Goal: Check status

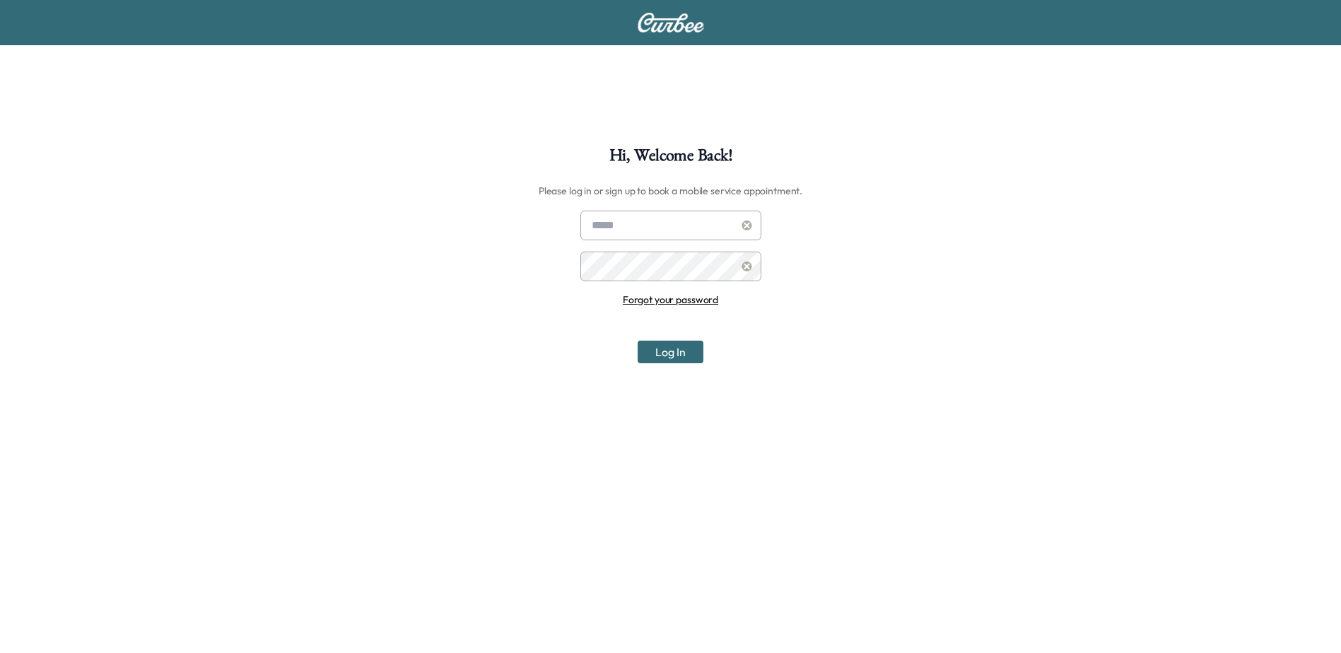
type input "**********"
click at [673, 349] on button "Log In" at bounding box center [671, 352] width 66 height 23
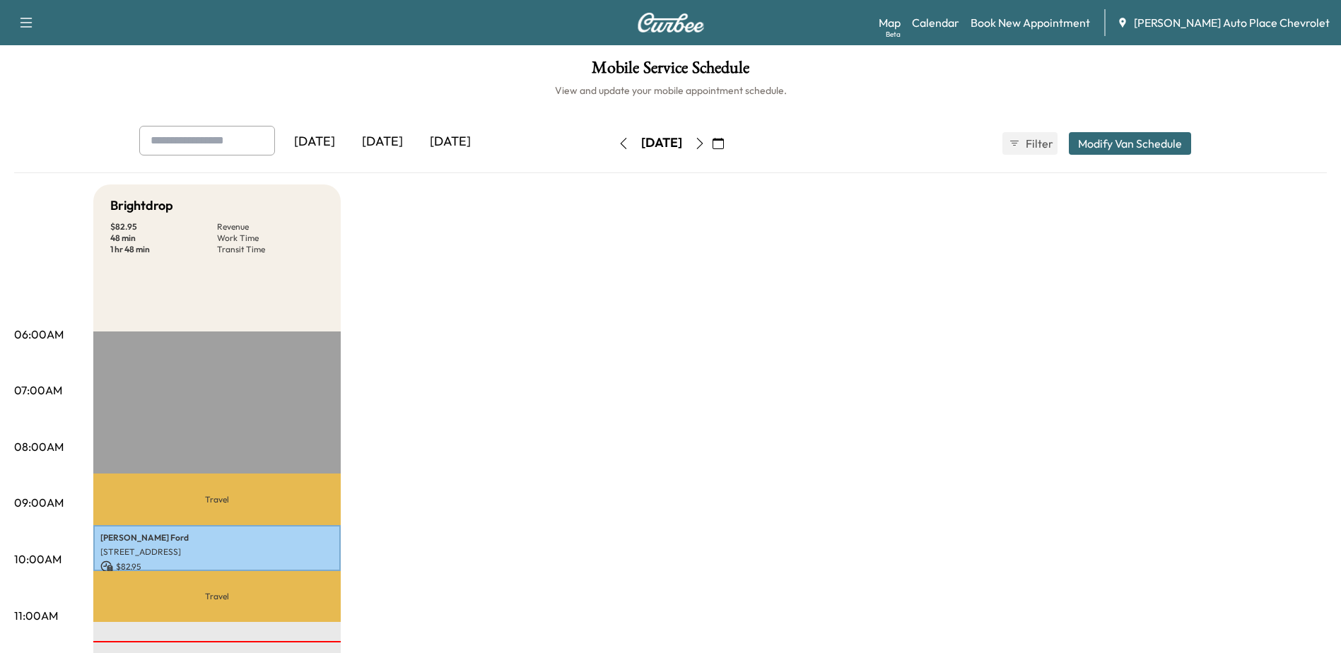
click at [377, 134] on div "[DATE]" at bounding box center [383, 142] width 68 height 33
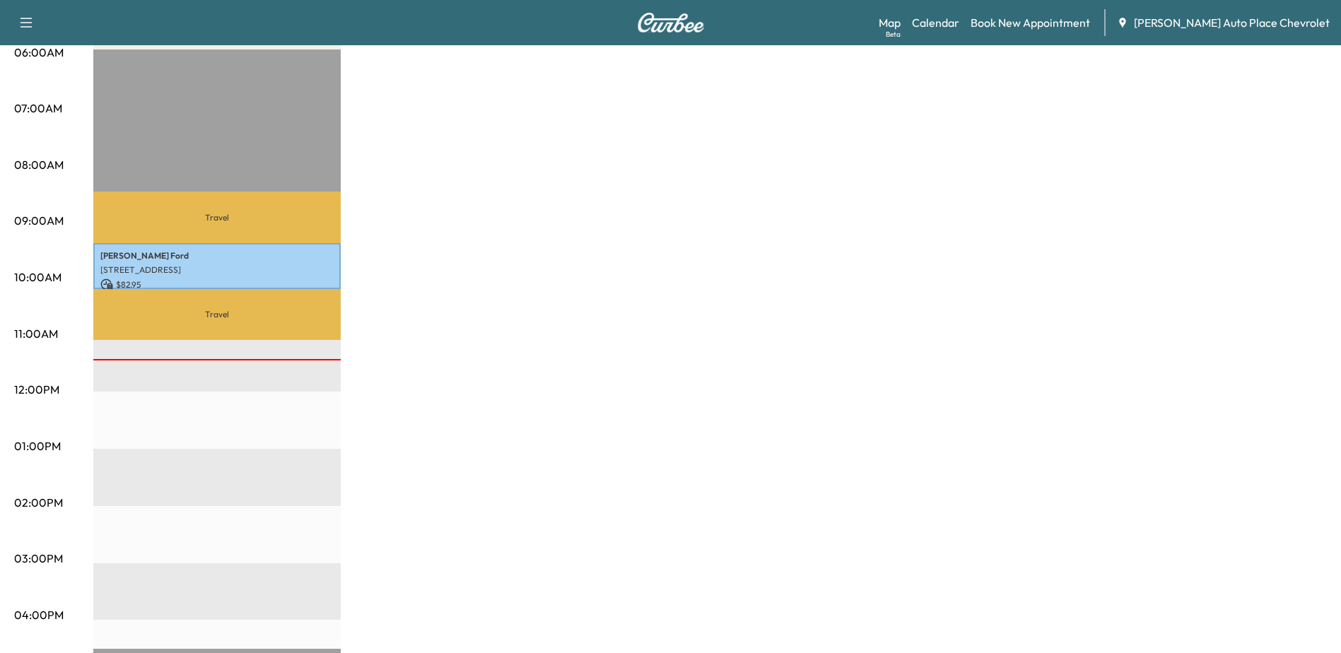
scroll to position [283, 0]
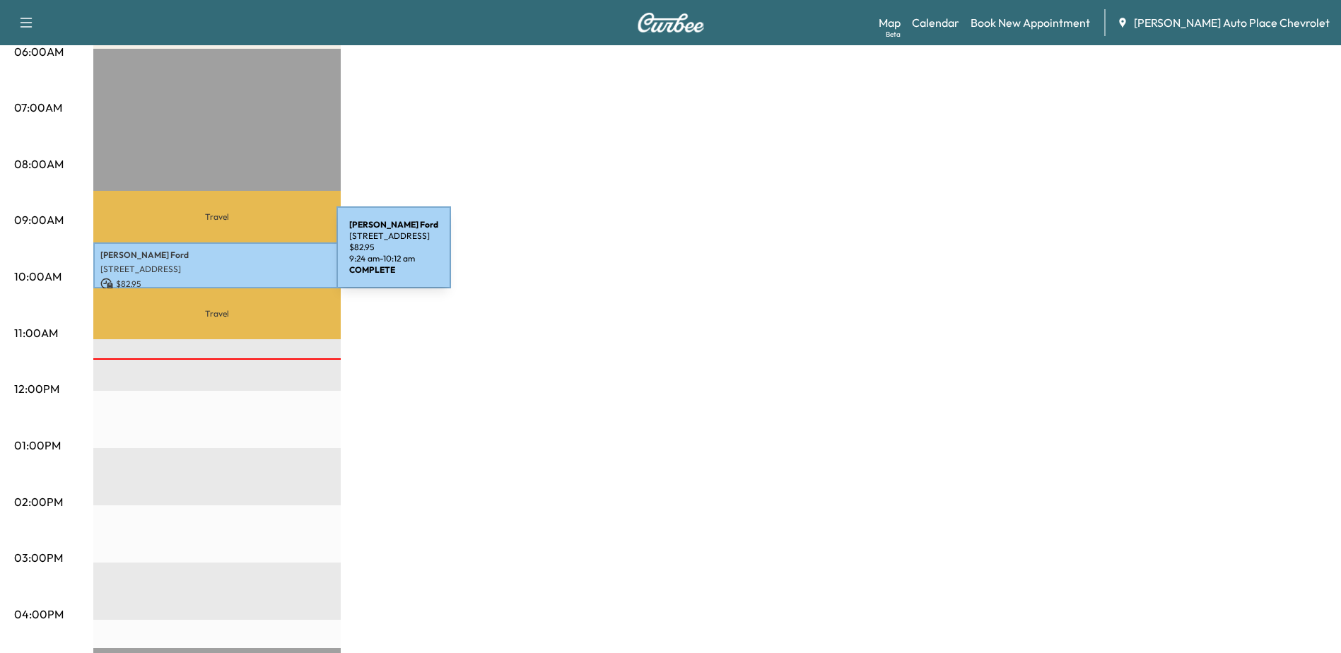
click at [230, 256] on p "[PERSON_NAME]" at bounding box center [216, 255] width 233 height 11
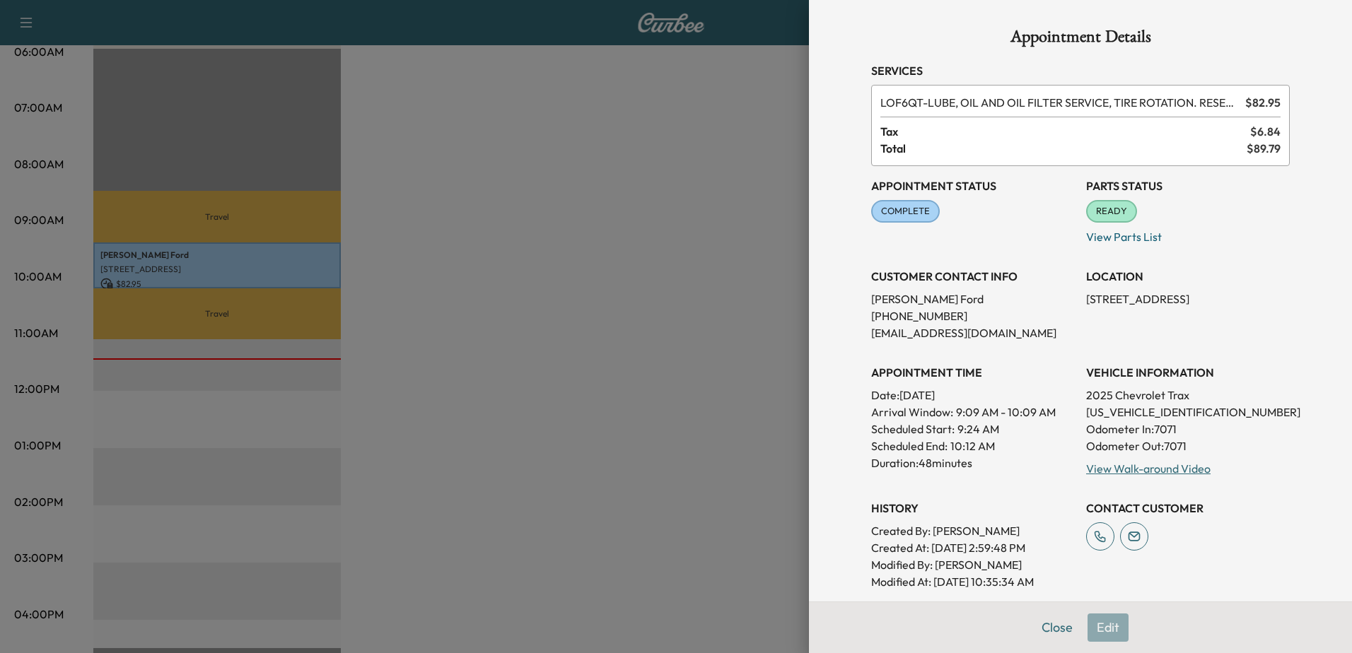
click at [652, 267] on div at bounding box center [676, 326] width 1352 height 653
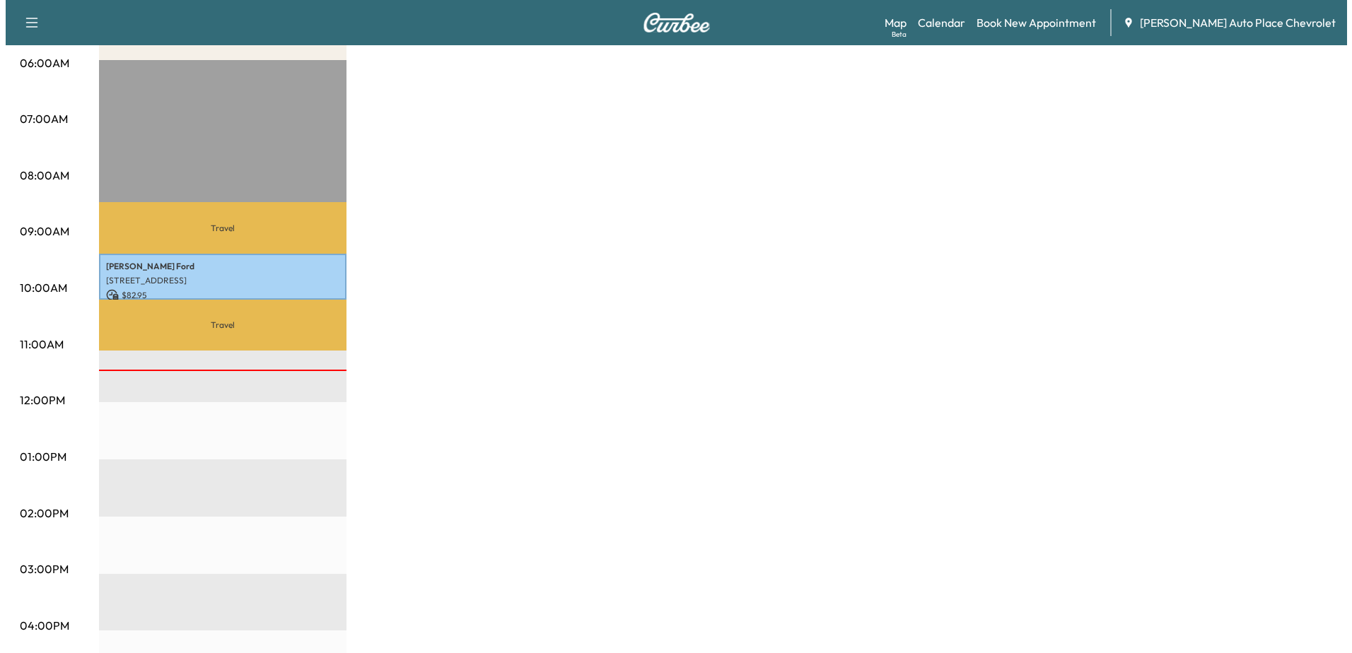
scroll to position [0, 0]
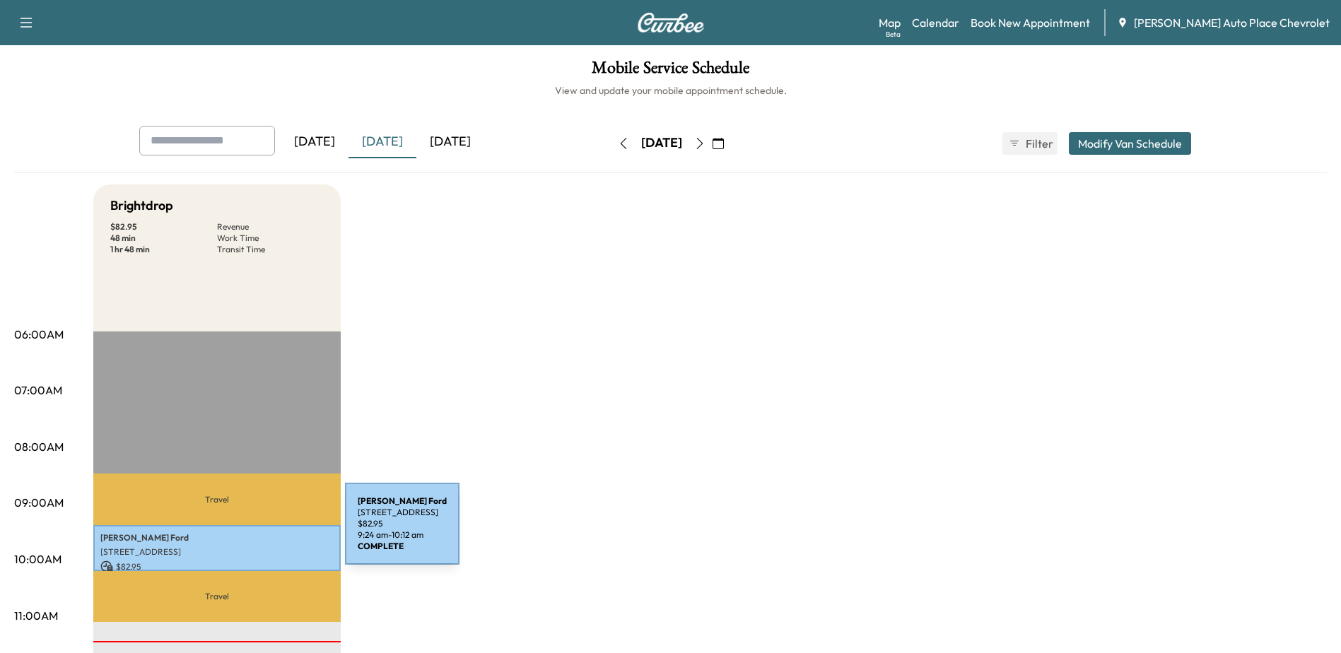
click at [239, 532] on p "[PERSON_NAME]" at bounding box center [216, 537] width 233 height 11
